Goal: Check status: Check status

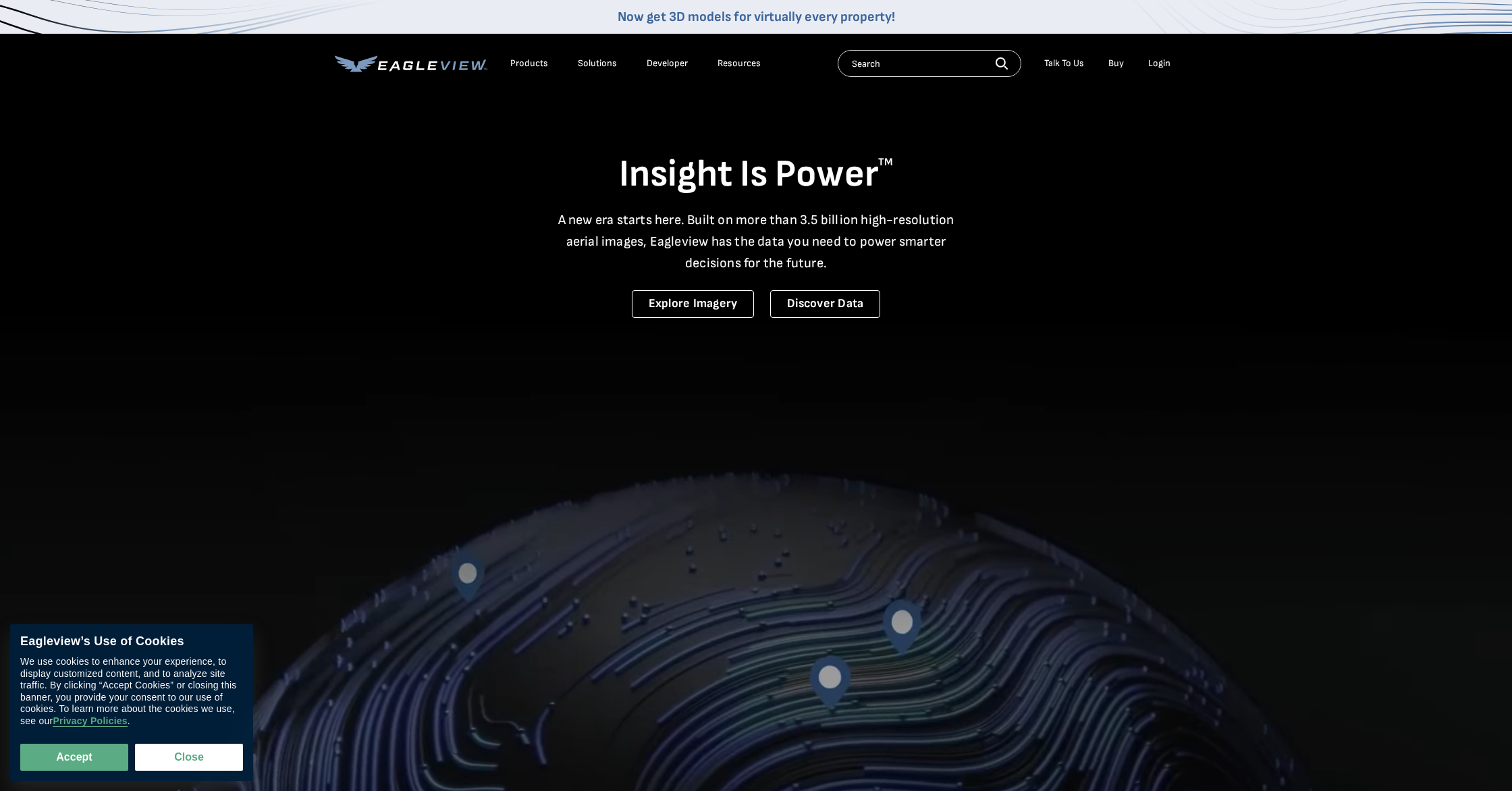
click at [1165, 62] on div "Login" at bounding box center [1159, 64] width 22 height 12
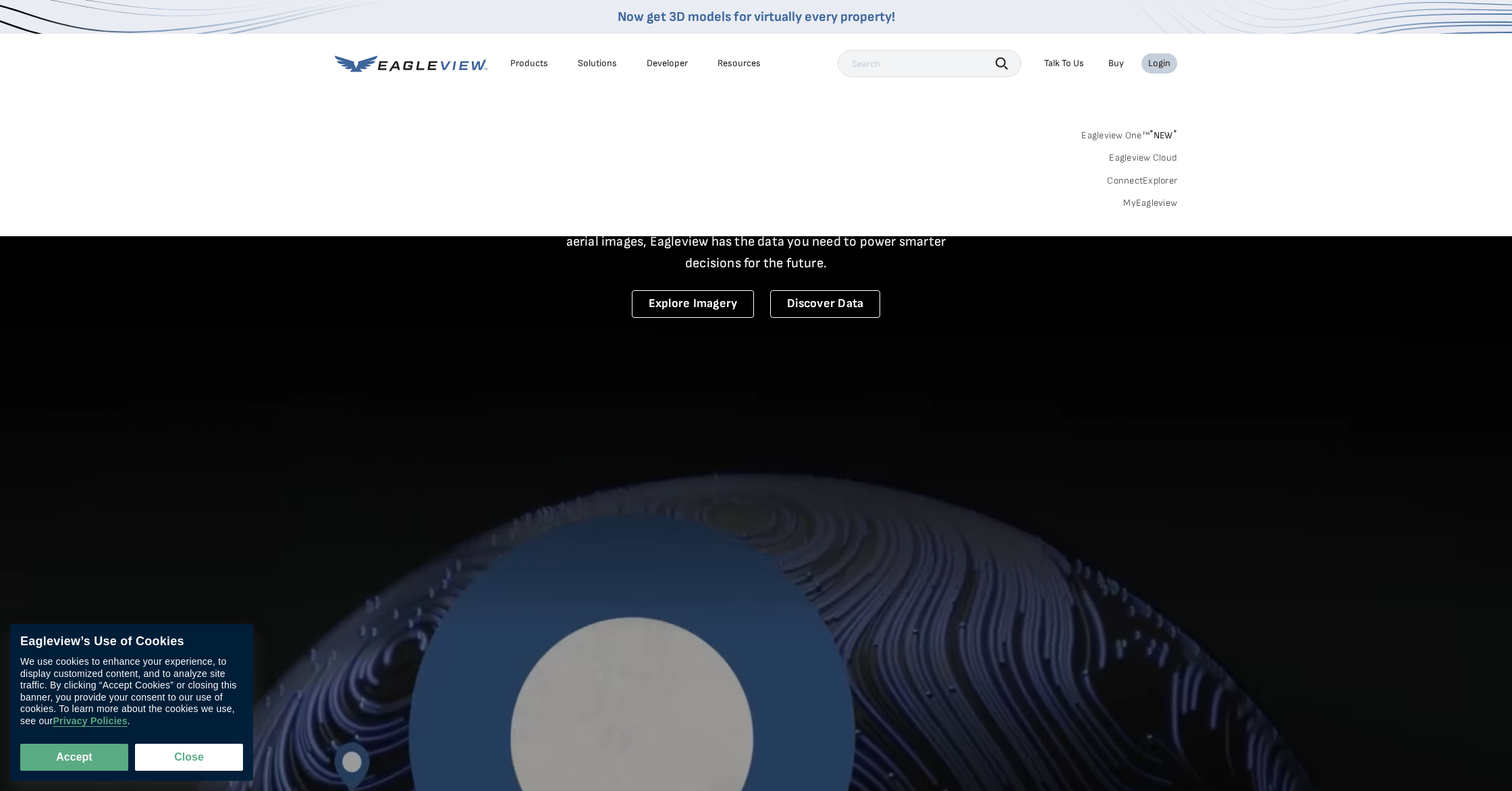
click at [1149, 200] on link "MyEagleview" at bounding box center [1150, 203] width 54 height 12
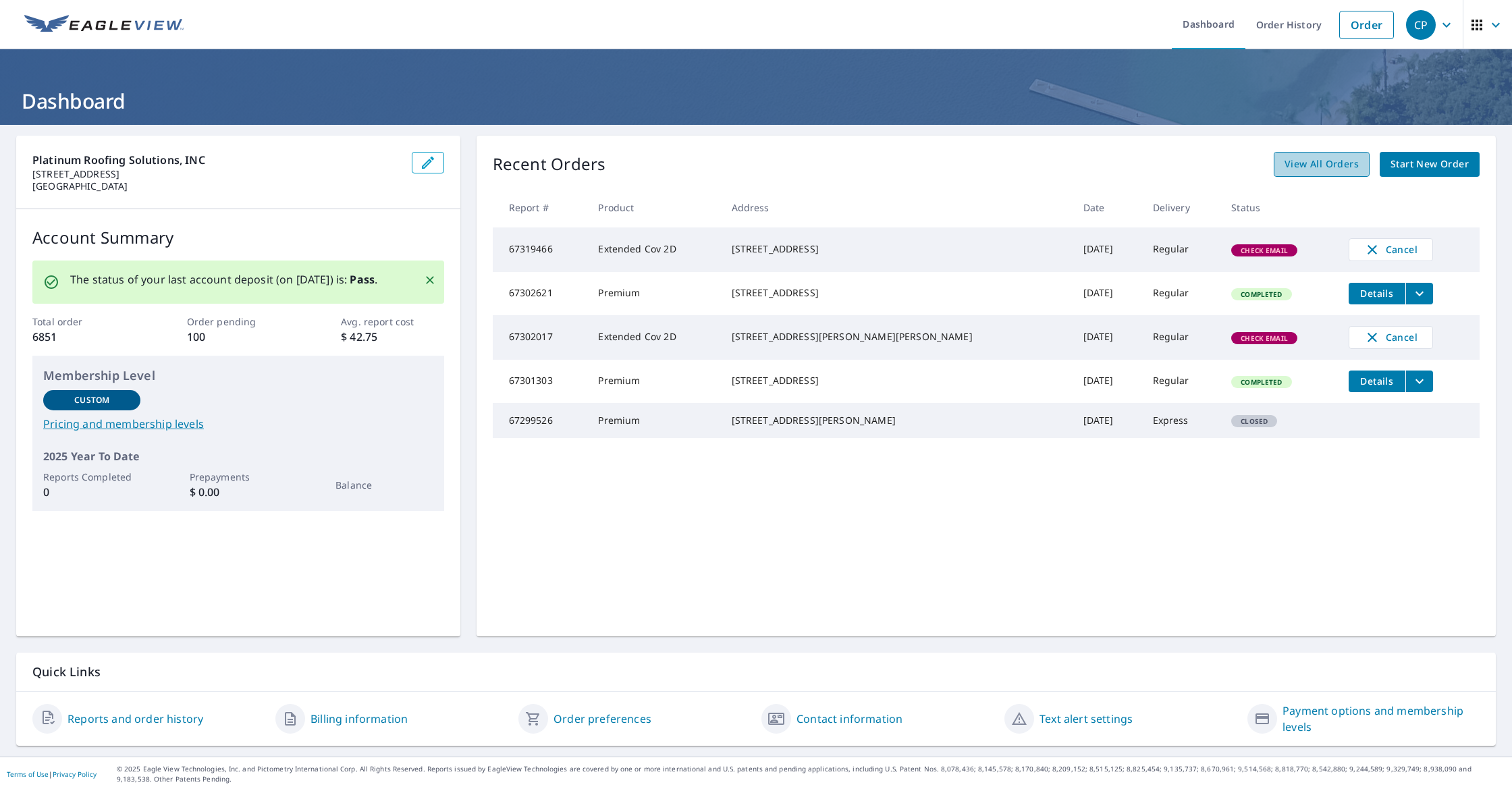
click at [1337, 160] on span "View All Orders" at bounding box center [1322, 164] width 75 height 17
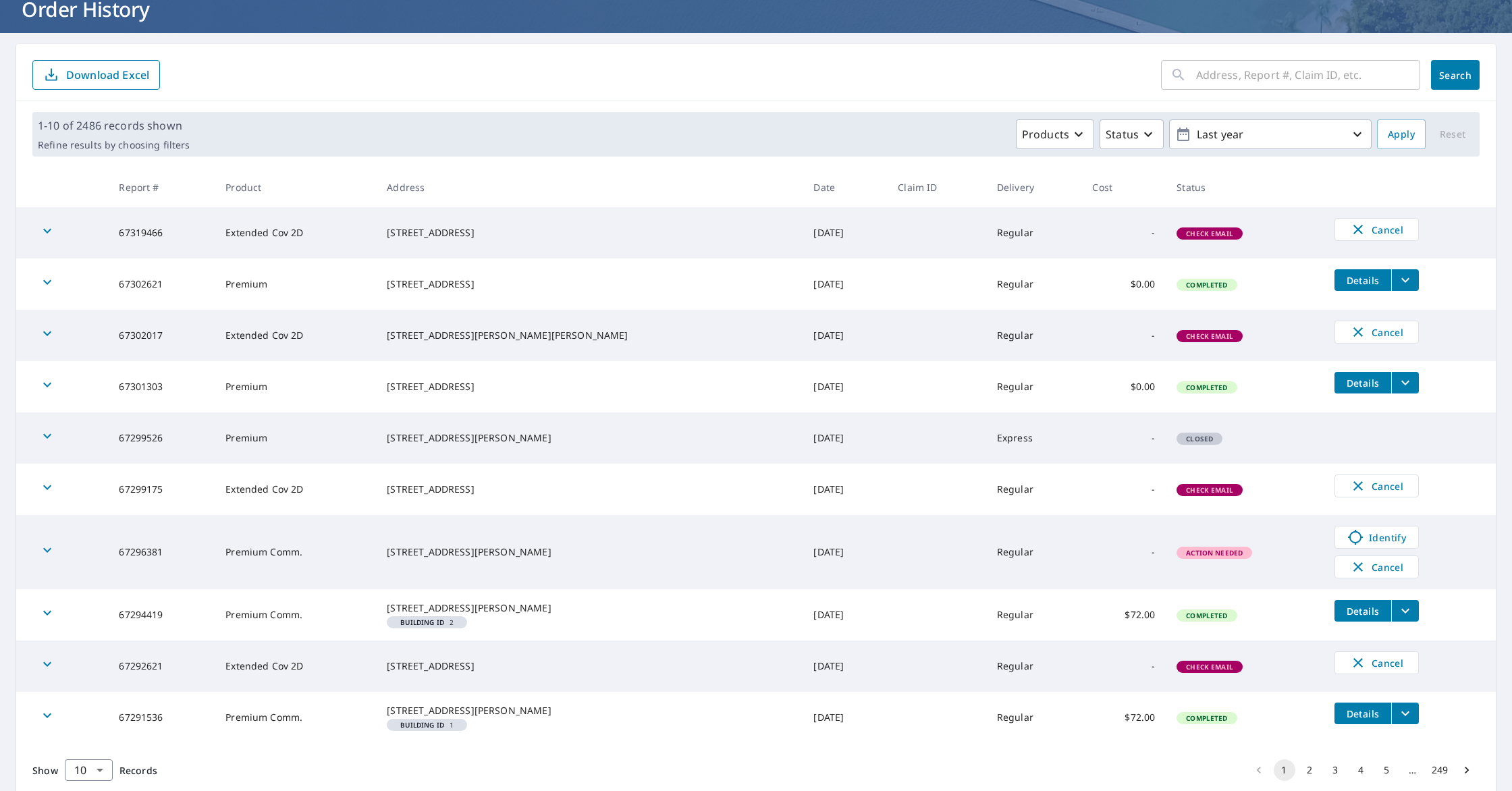
scroll to position [165, 0]
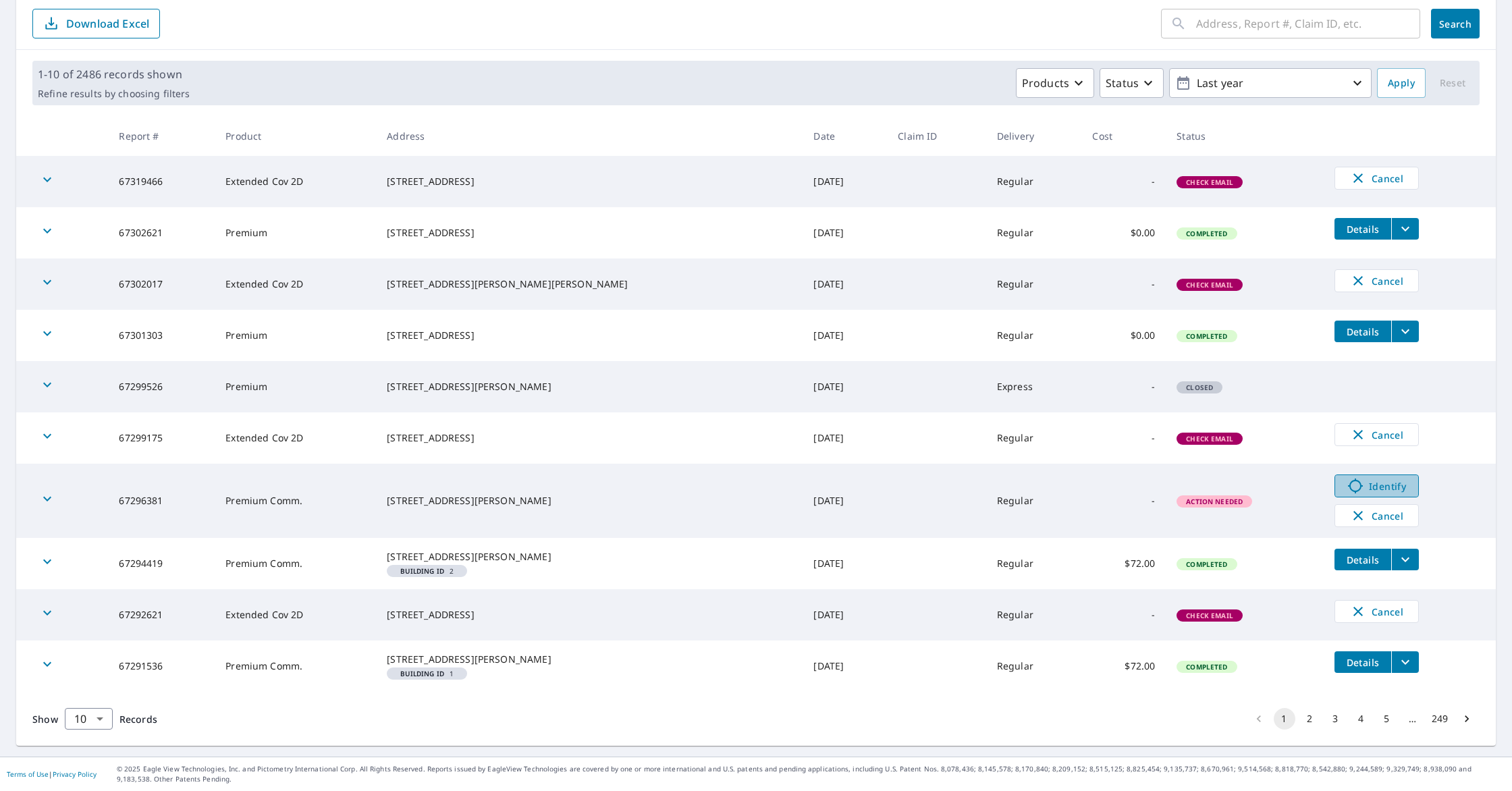
click at [1350, 478] on span "Identify" at bounding box center [1377, 486] width 67 height 16
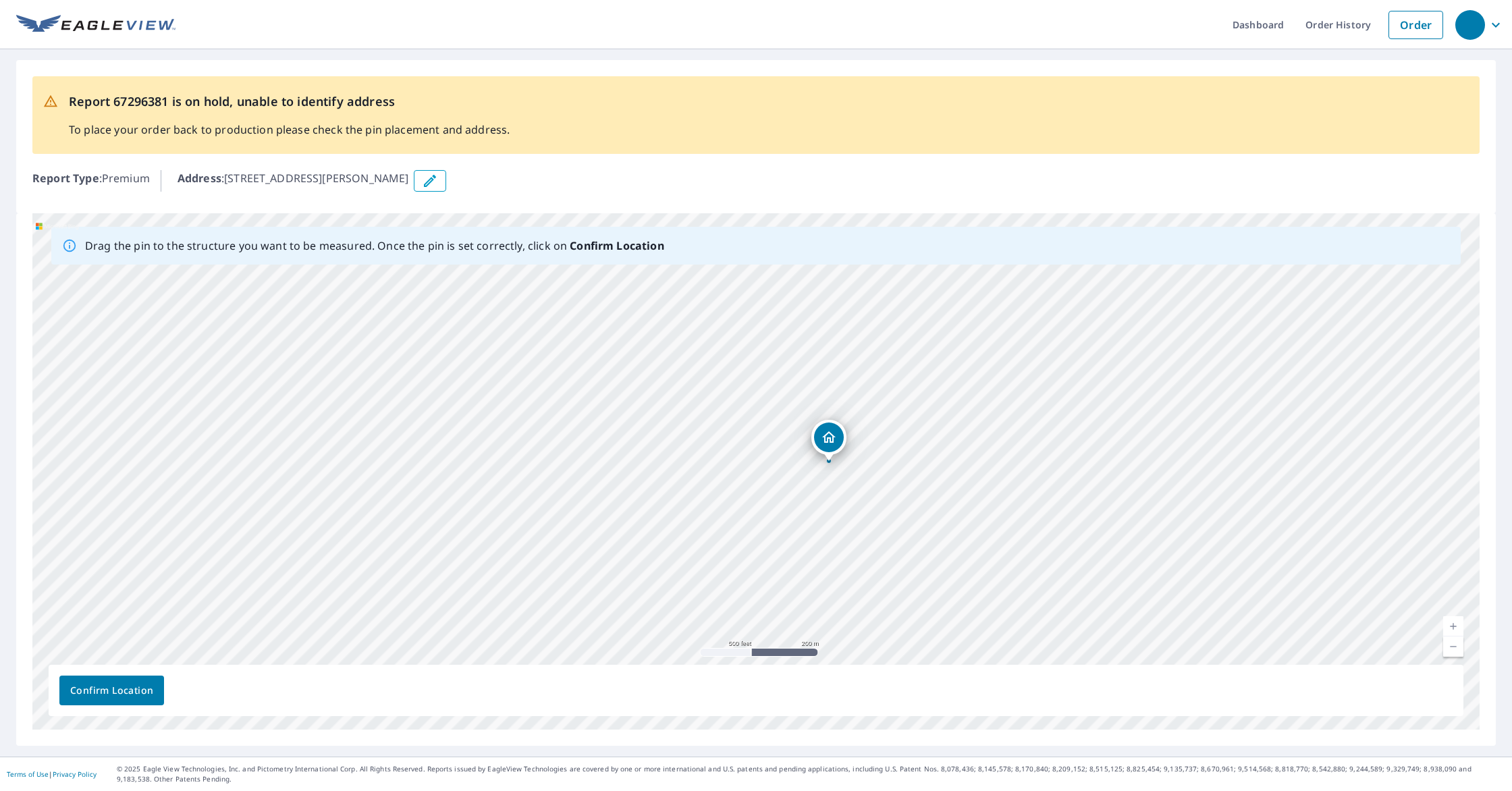
drag, startPoint x: 353, startPoint y: 493, endPoint x: 644, endPoint y: 497, distance: 291.0
click at [644, 497] on div "2316 Rainwater Rd Tifton, GA 31793" at bounding box center [756, 471] width 1447 height 516
drag, startPoint x: 735, startPoint y: 504, endPoint x: 579, endPoint y: 624, distance: 196.8
click at [579, 624] on div "2316 Rainwater Rd Tifton, GA 31793" at bounding box center [756, 471] width 1447 height 516
drag, startPoint x: 1350, startPoint y: 495, endPoint x: 675, endPoint y: 442, distance: 677.1
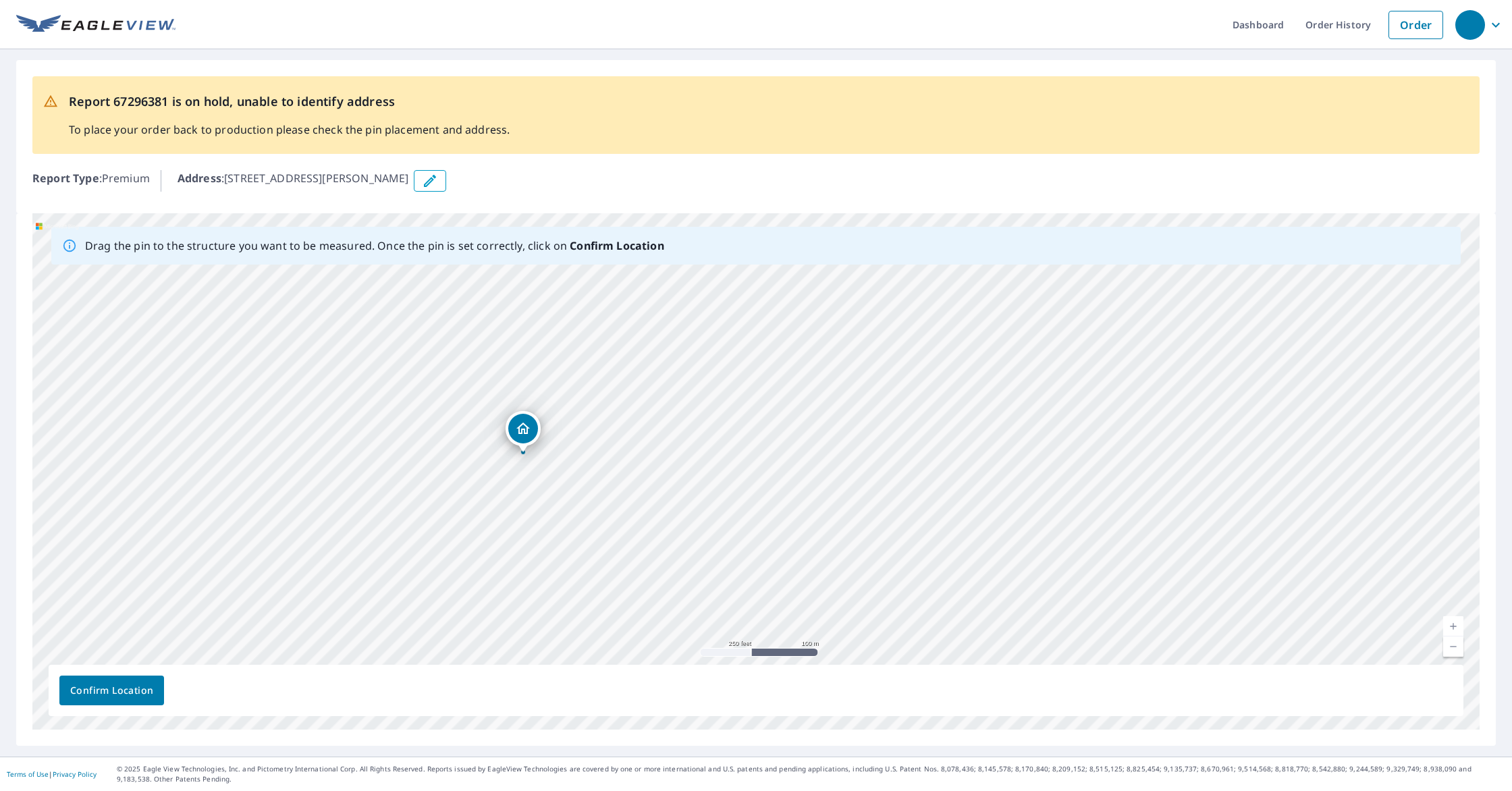
drag, startPoint x: 856, startPoint y: 462, endPoint x: 526, endPoint y: 429, distance: 331.6
click at [526, 429] on div "2316 Rainwater Rd Tifton, GA 31793" at bounding box center [756, 471] width 1447 height 516
drag, startPoint x: 336, startPoint y: 311, endPoint x: 290, endPoint y: 358, distance: 65.8
click at [290, 358] on div "2316 Rainwater Rd Tifton, GA 31793" at bounding box center [756, 471] width 1447 height 516
click at [119, 697] on span "Confirm Location" at bounding box center [111, 690] width 83 height 17
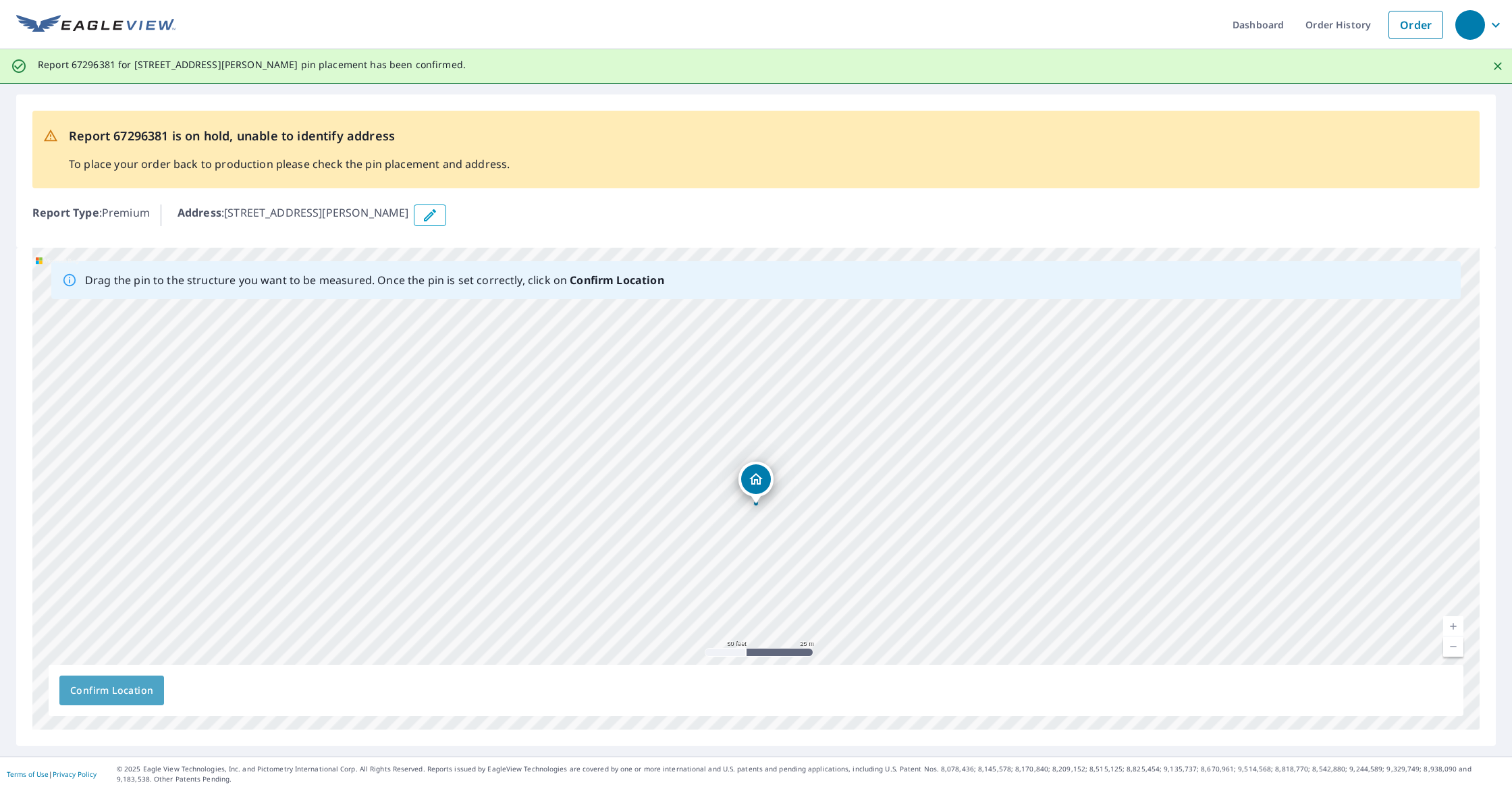
click at [121, 697] on span "Confirm Location" at bounding box center [111, 690] width 83 height 17
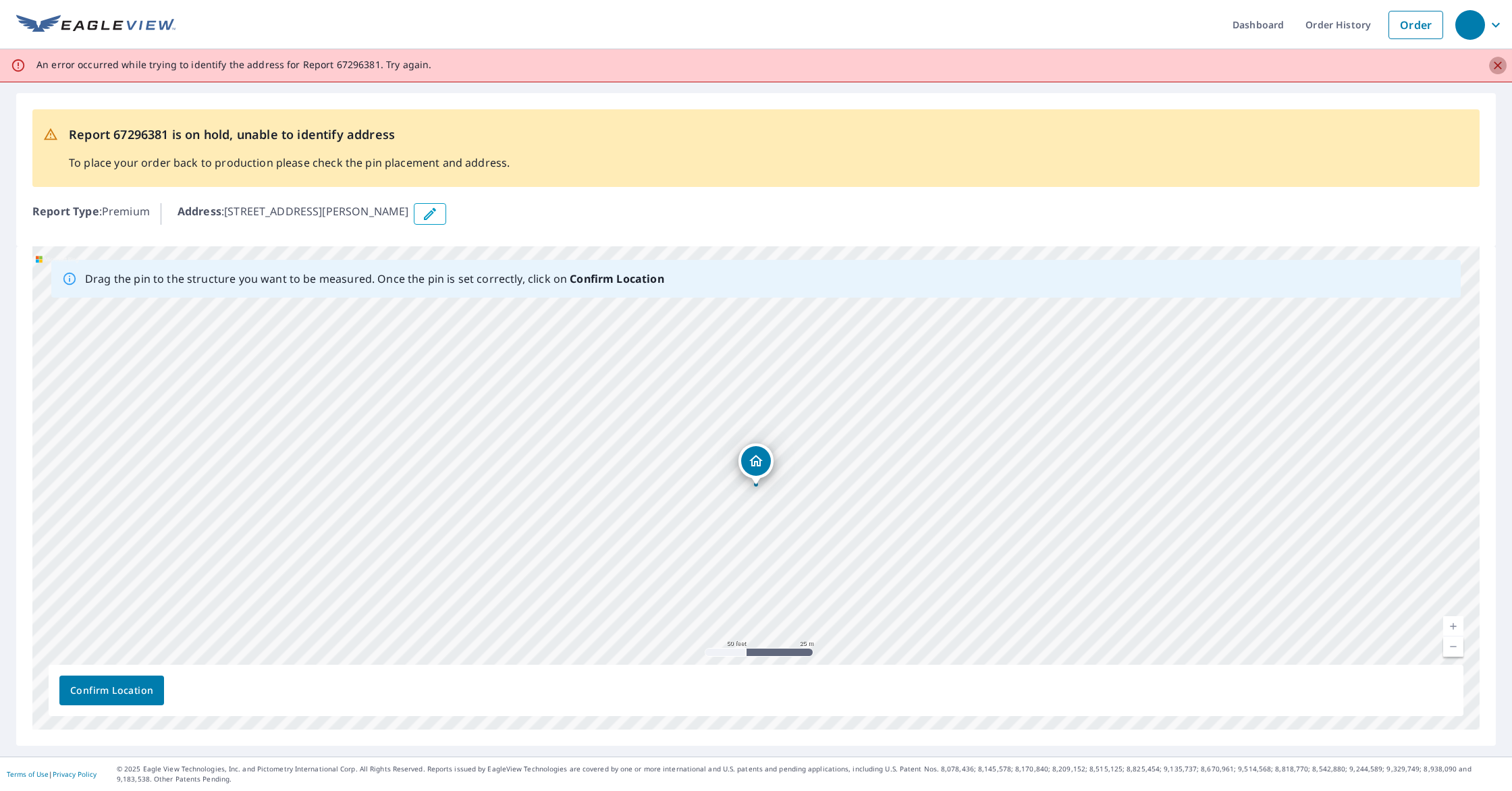
click at [1501, 64] on icon "Close" at bounding box center [1498, 66] width 14 height 14
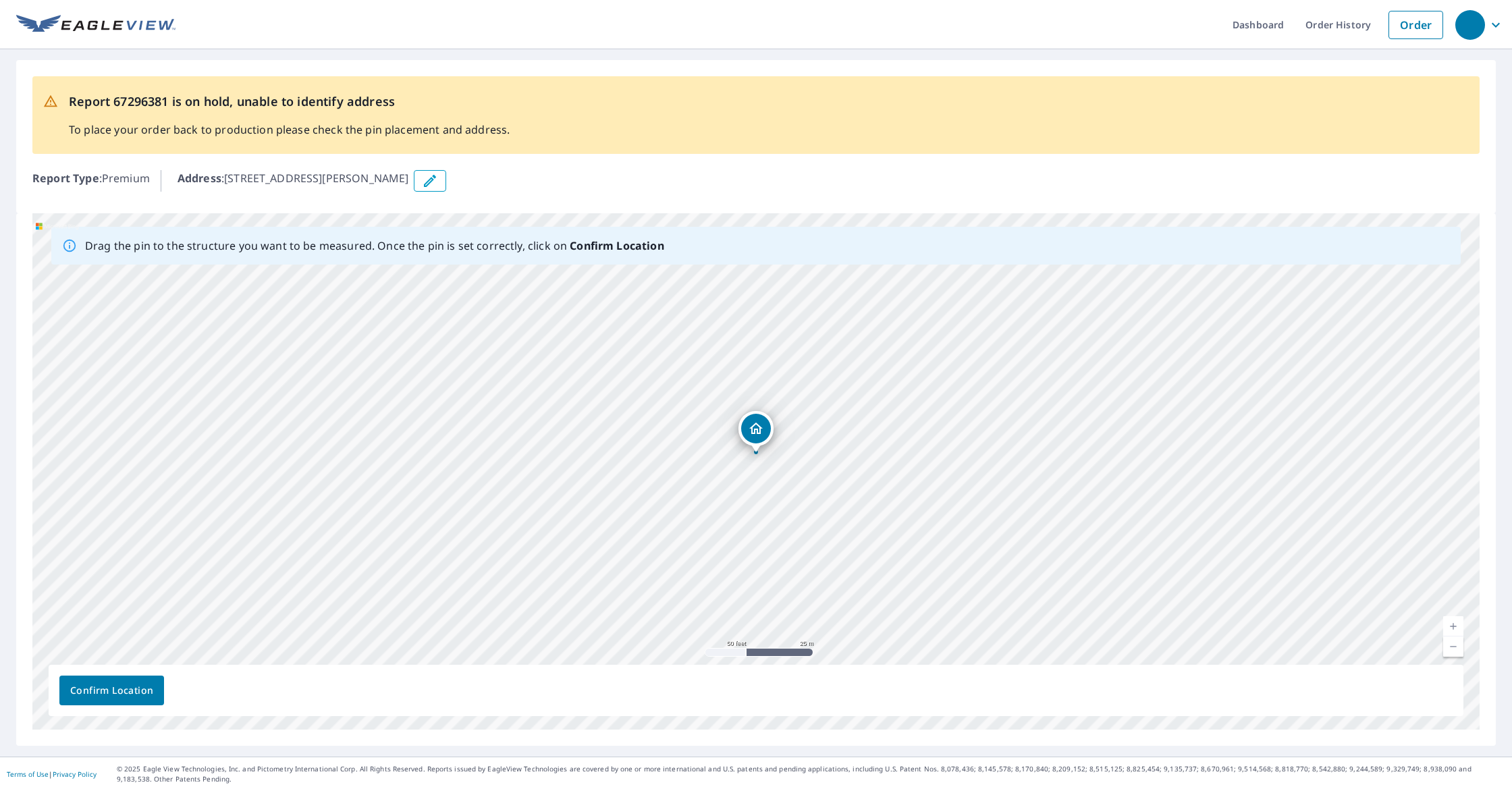
click at [127, 693] on span "Confirm Location" at bounding box center [111, 690] width 83 height 17
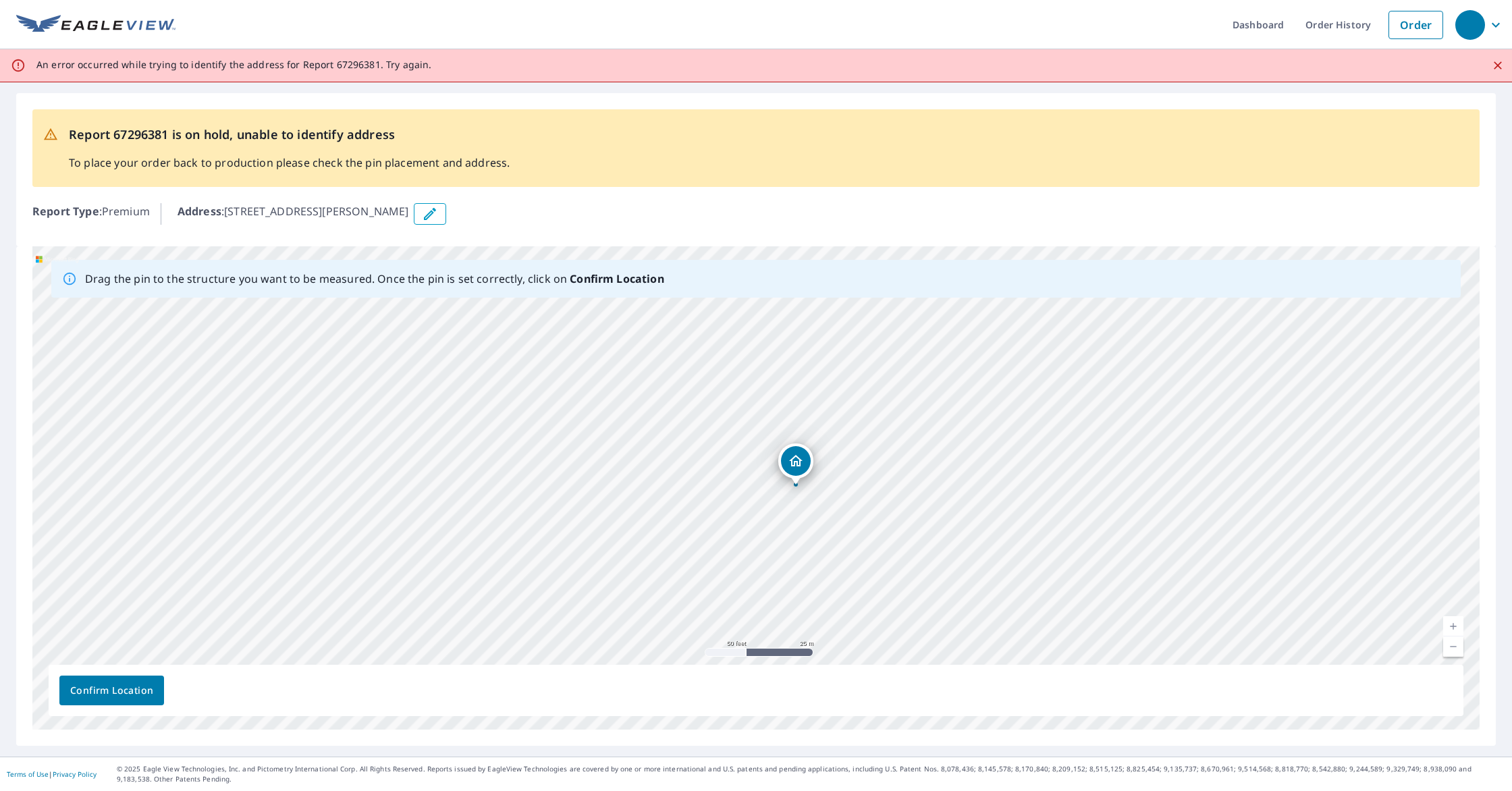
drag, startPoint x: 752, startPoint y: 485, endPoint x: 792, endPoint y: 468, distance: 43.5
click at [792, 468] on div "2316 Rainwater Rd Tifton, GA 31793" at bounding box center [756, 487] width 1447 height 483
click at [117, 694] on span "Confirm Location" at bounding box center [111, 690] width 83 height 17
drag, startPoint x: 757, startPoint y: 476, endPoint x: 692, endPoint y: 462, distance: 66.5
click at [692, 462] on div "2316 Rainwater Rd Tifton, GA 31793" at bounding box center [756, 487] width 1447 height 483
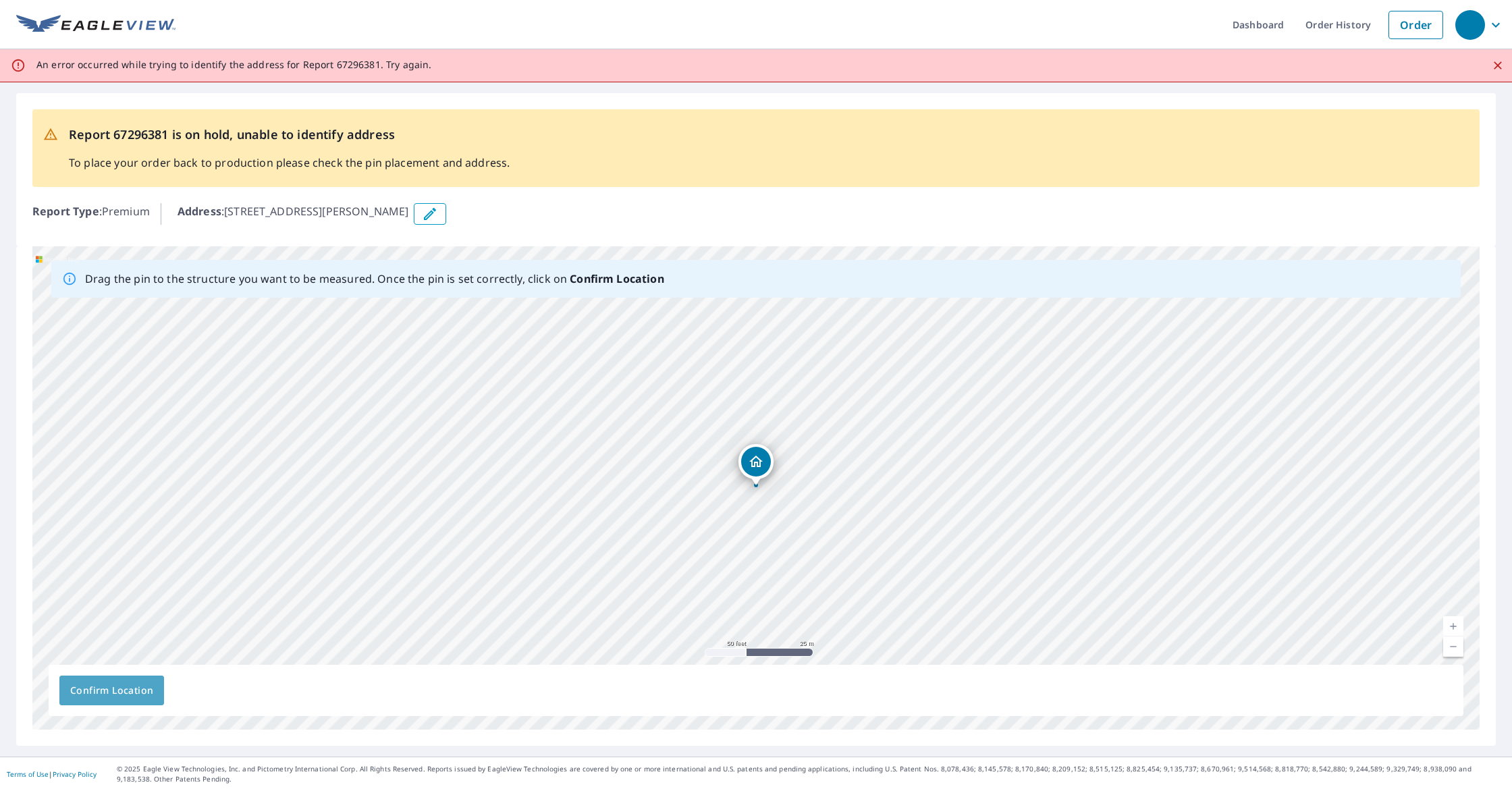
click at [96, 686] on span "Confirm Location" at bounding box center [111, 690] width 83 height 17
drag, startPoint x: 744, startPoint y: 447, endPoint x: 877, endPoint y: 355, distance: 161.7
click at [877, 355] on div "2316 Rainwater Rd Tifton, GA 31793" at bounding box center [756, 487] width 1447 height 483
click at [128, 694] on span "Confirm Location" at bounding box center [111, 690] width 83 height 17
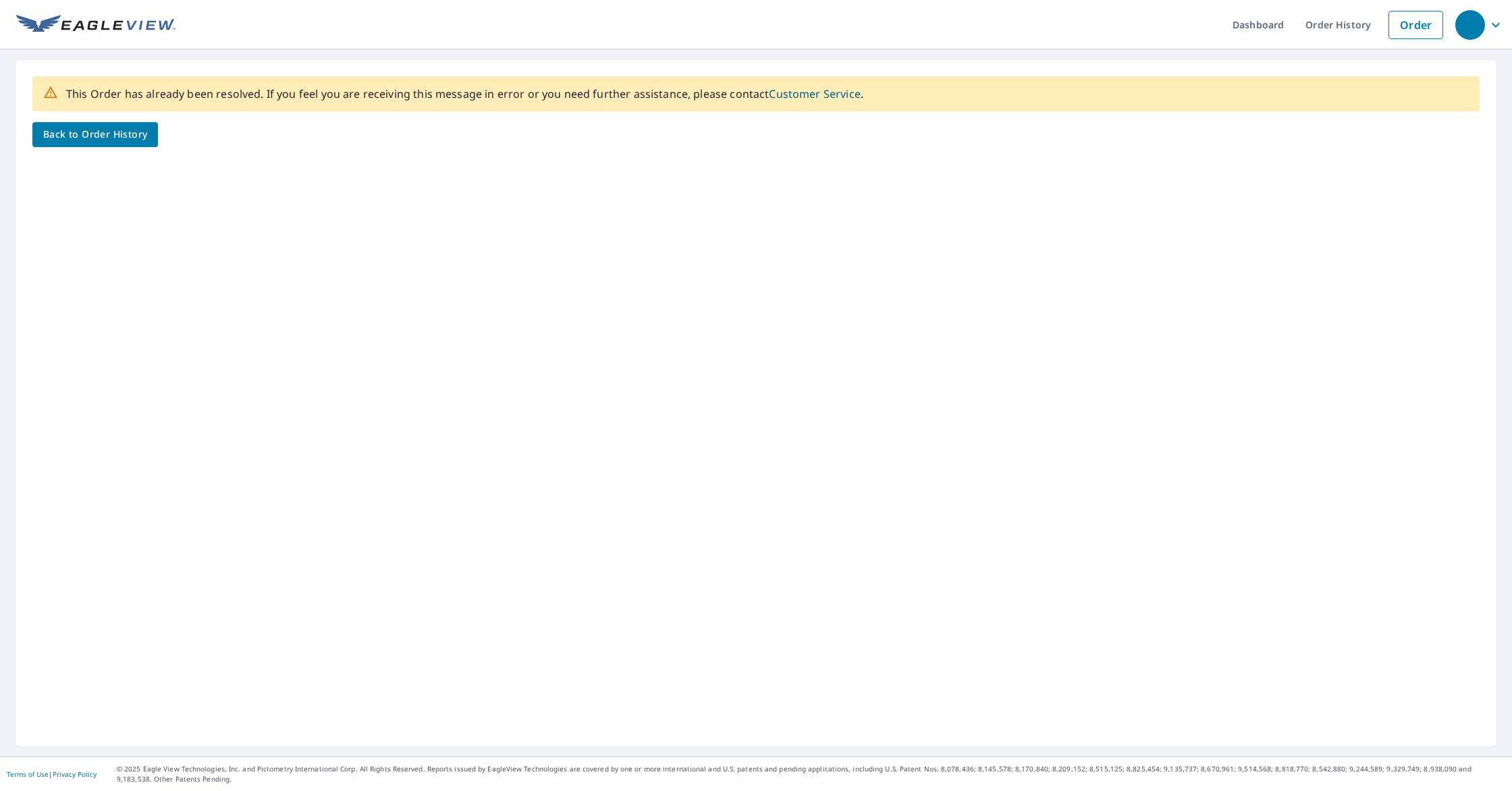
click at [130, 129] on span "Back to Order History" at bounding box center [95, 134] width 104 height 17
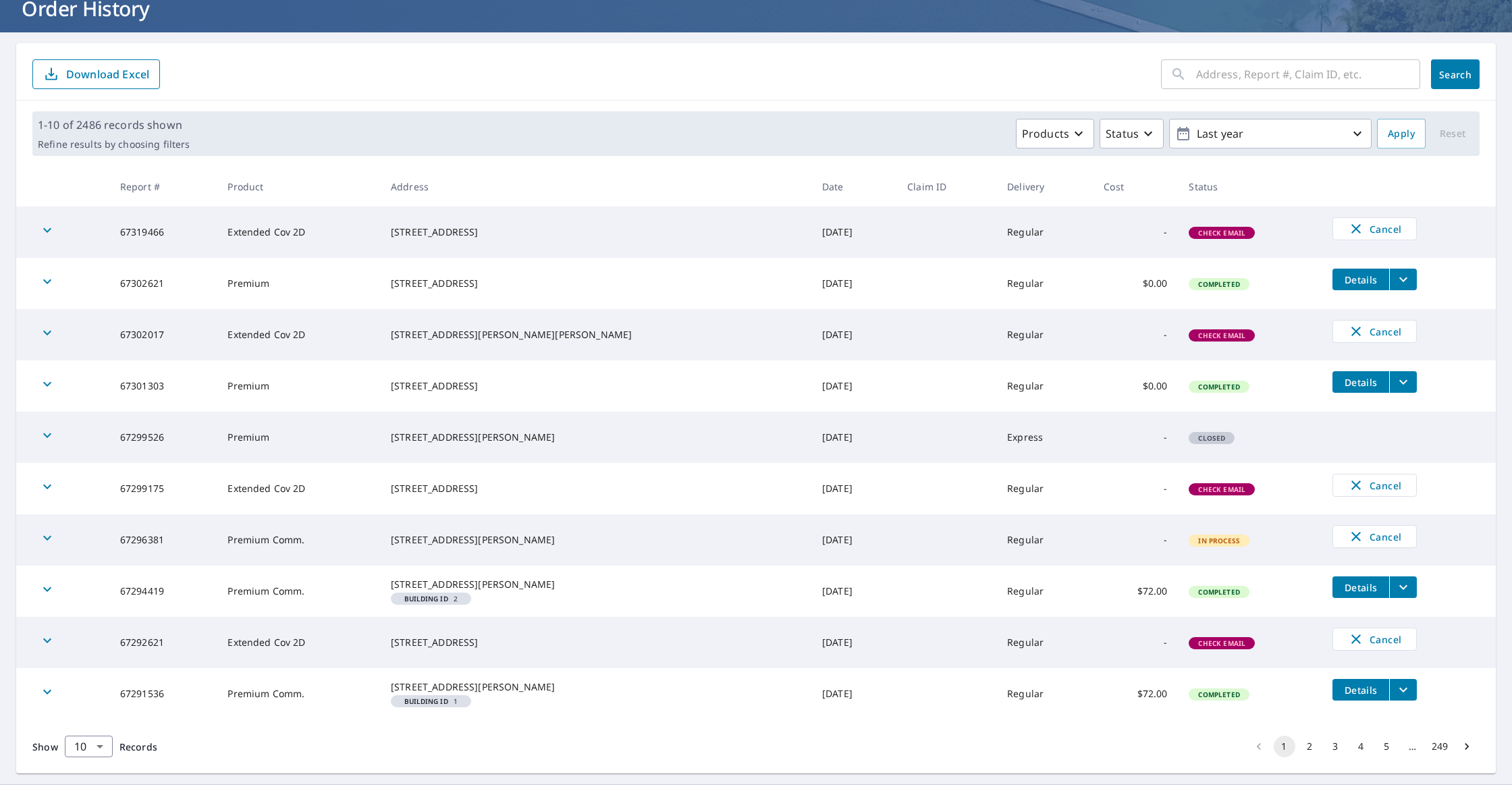
scroll to position [142, 0]
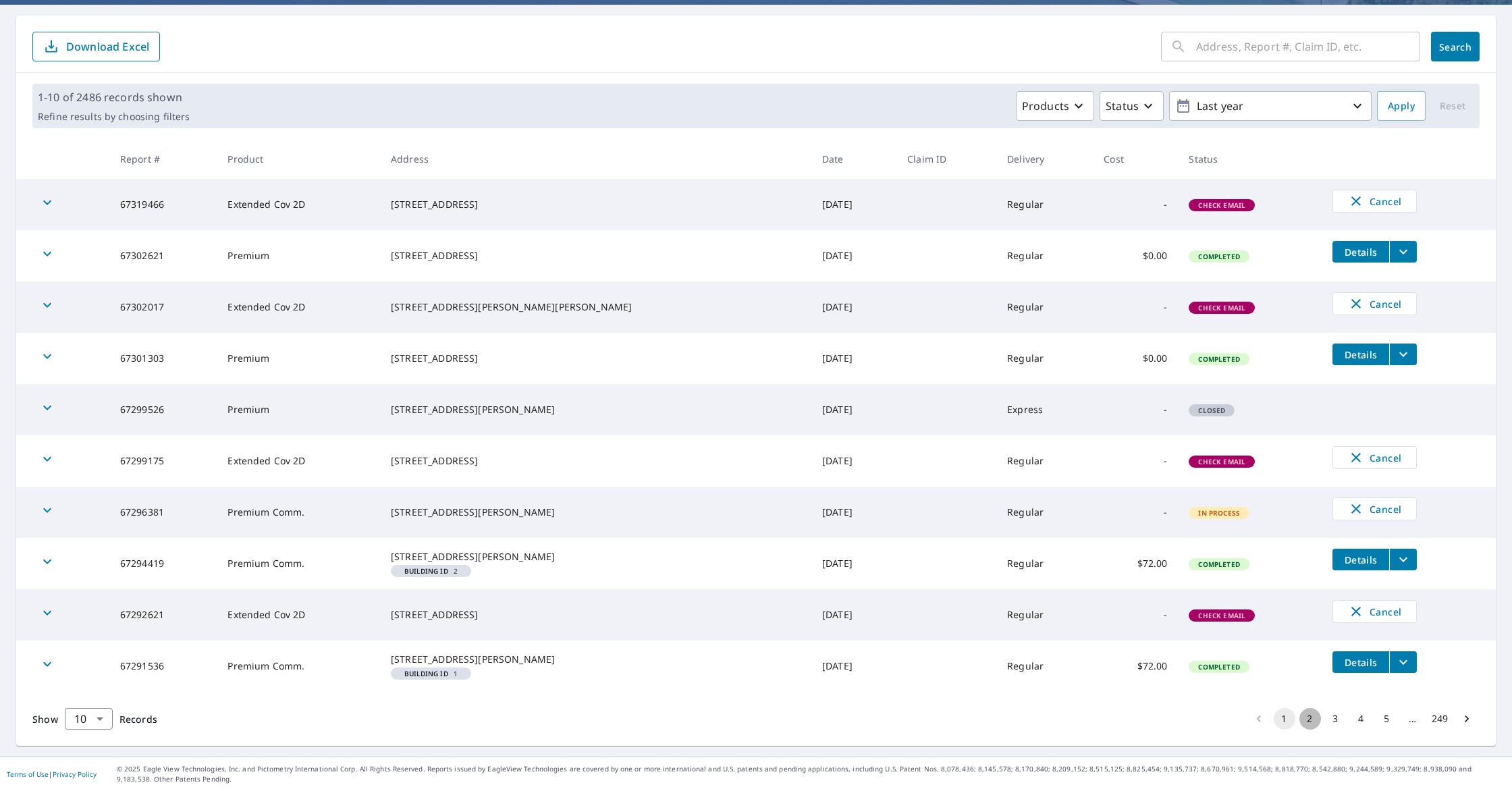
click at [1312, 721] on button "2" at bounding box center [1311, 719] width 22 height 22
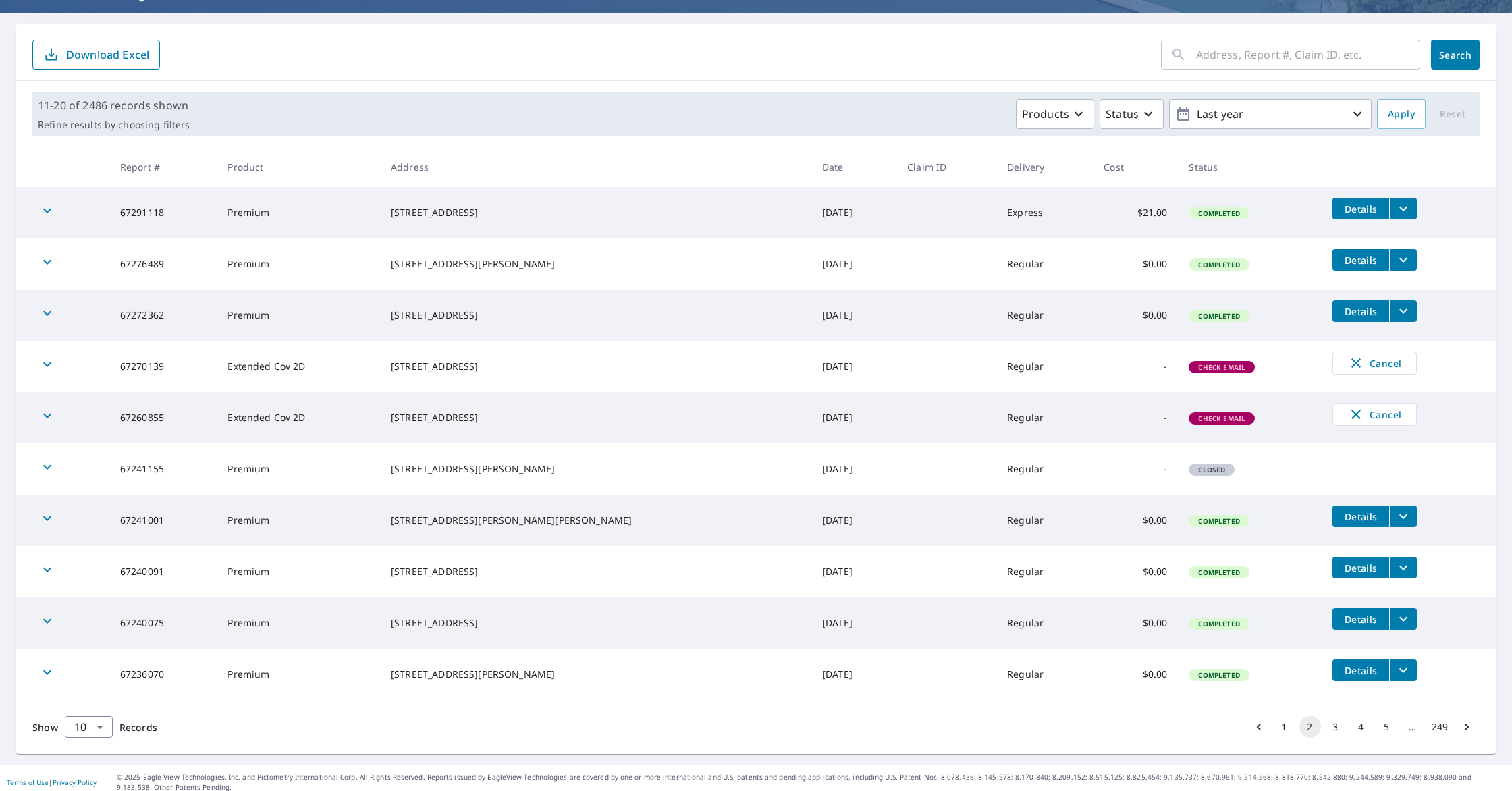
scroll to position [104, 0]
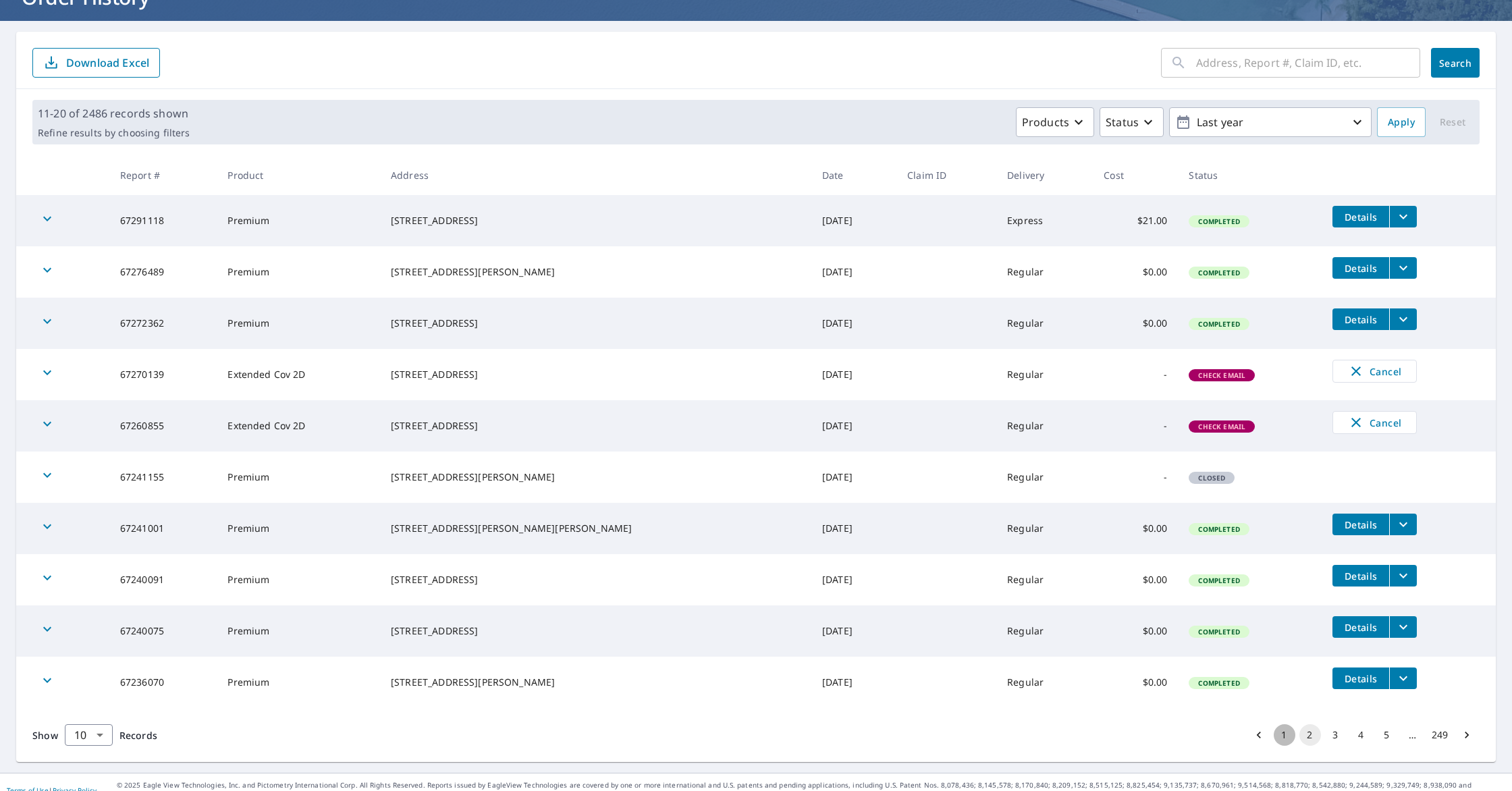
click at [1288, 737] on button "1" at bounding box center [1285, 735] width 22 height 22
